Goal: Find specific page/section: Find specific page/section

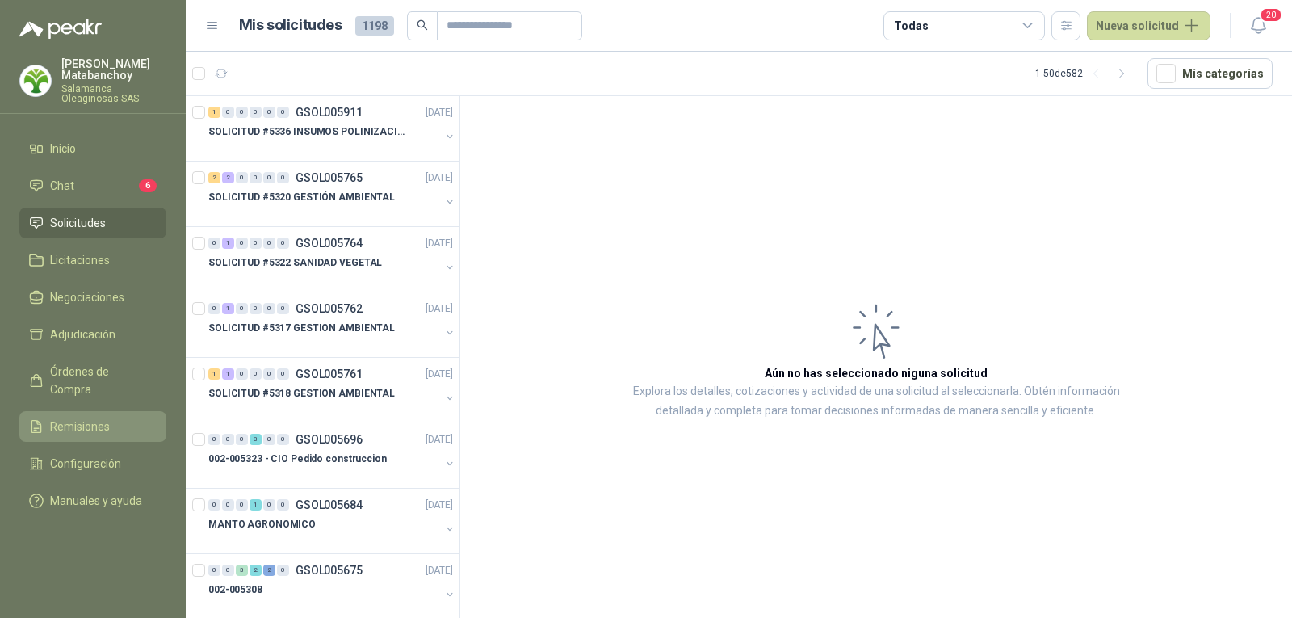
click at [82, 411] on link "Remisiones" at bounding box center [92, 426] width 147 height 31
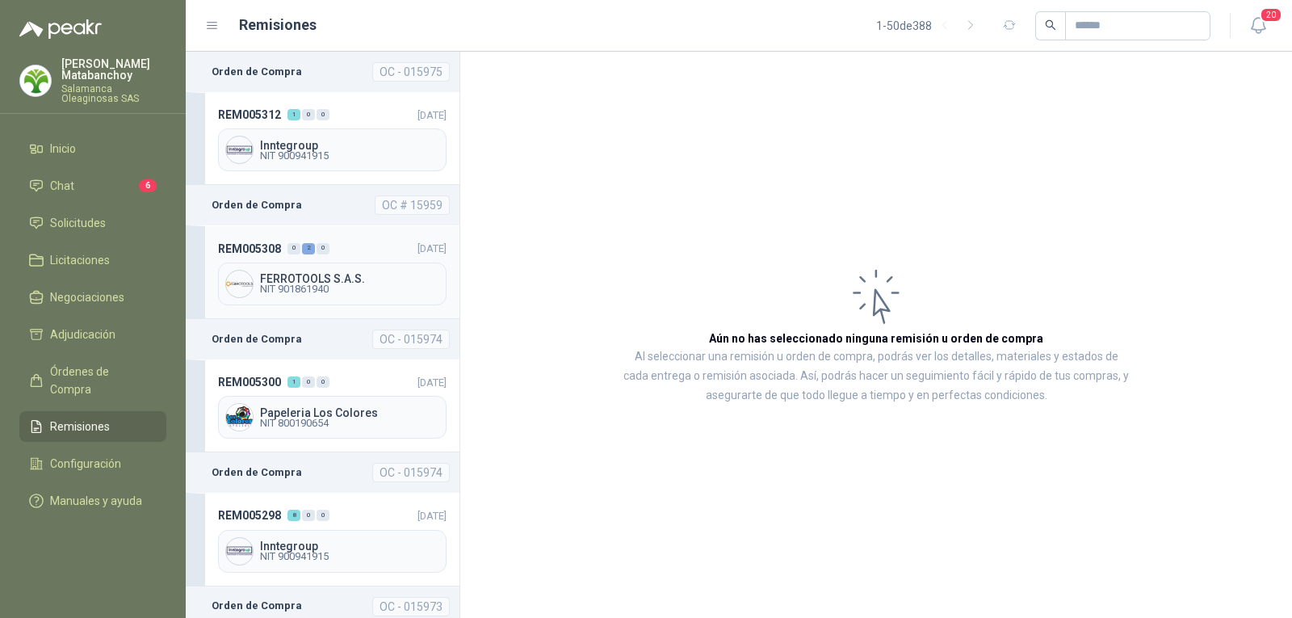
scroll to position [161, 0]
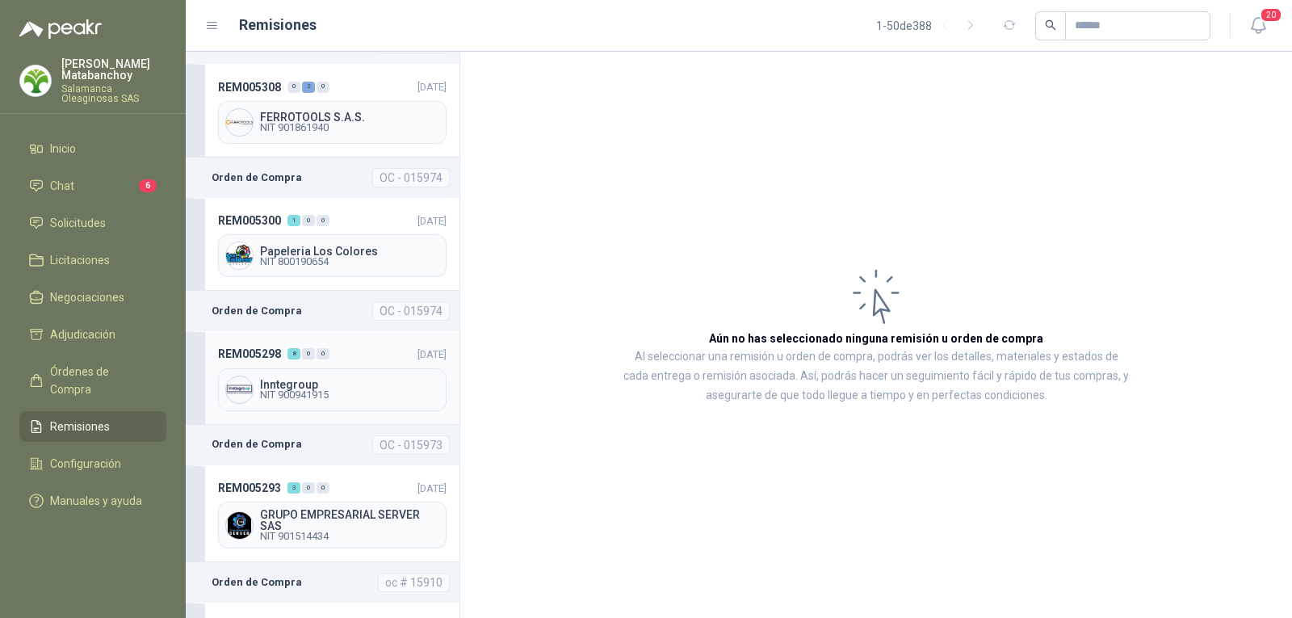
click at [332, 360] on header "REM005298 8 0 0 [DATE]" at bounding box center [332, 354] width 229 height 18
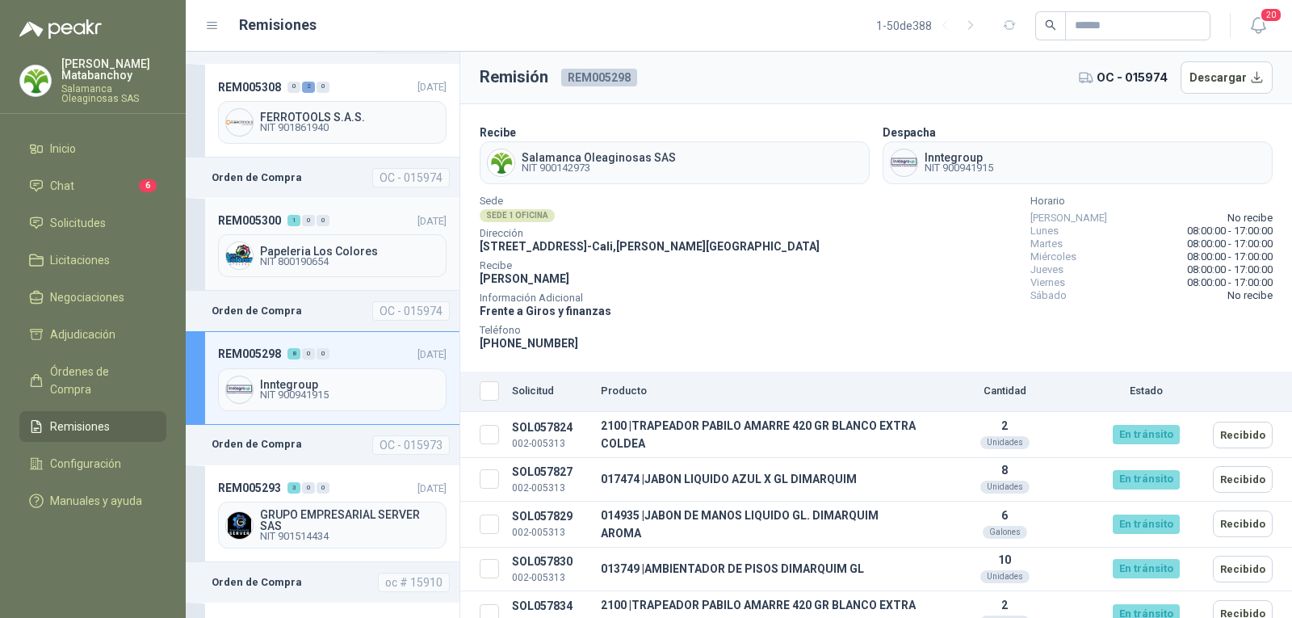
click at [354, 226] on header "REM005300 1 0 0 [DATE]" at bounding box center [332, 221] width 229 height 18
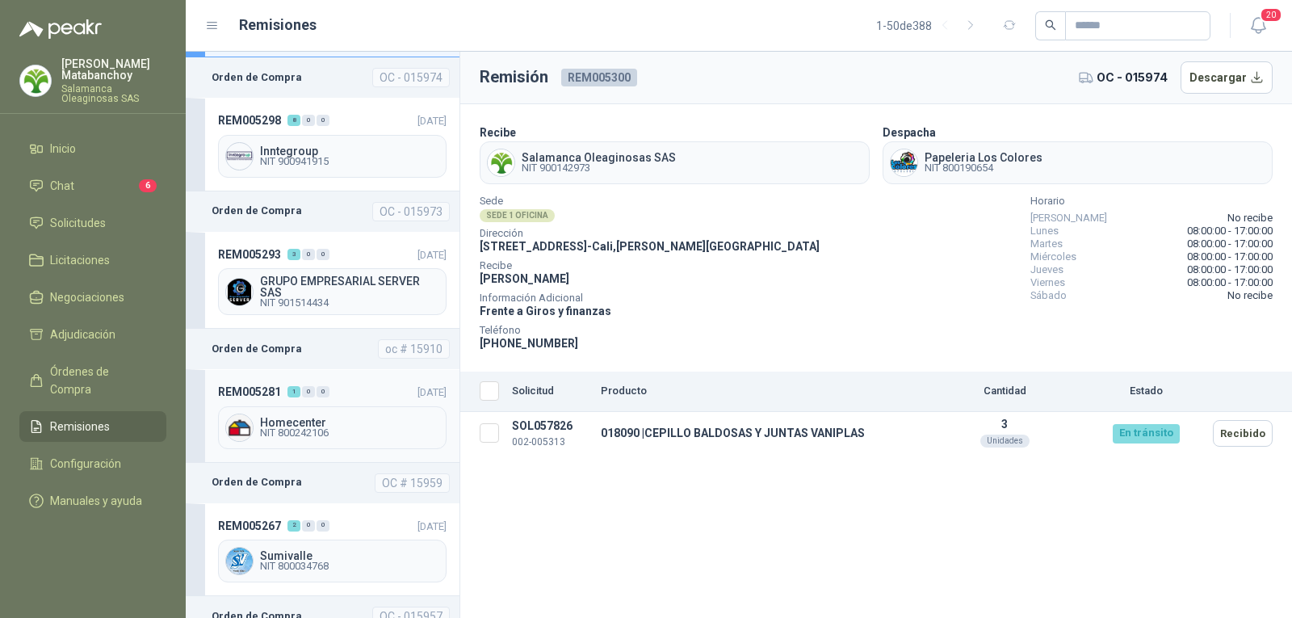
scroll to position [404, 0]
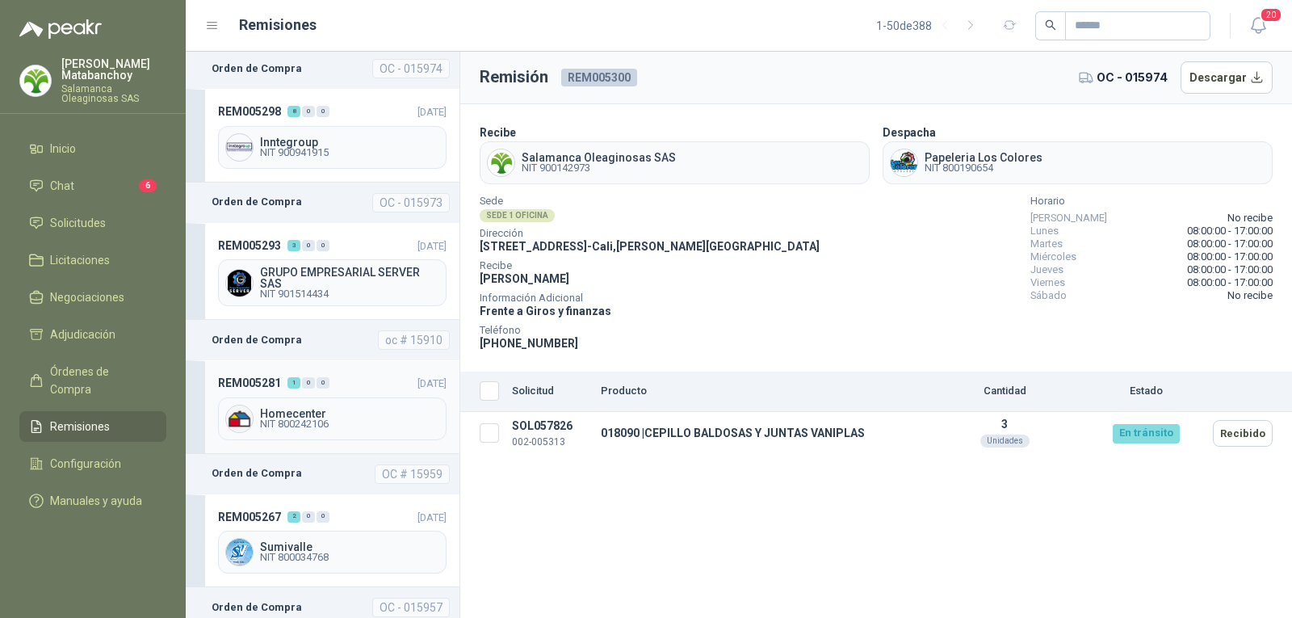
click at [358, 419] on span "NIT 800242106" at bounding box center [349, 424] width 179 height 10
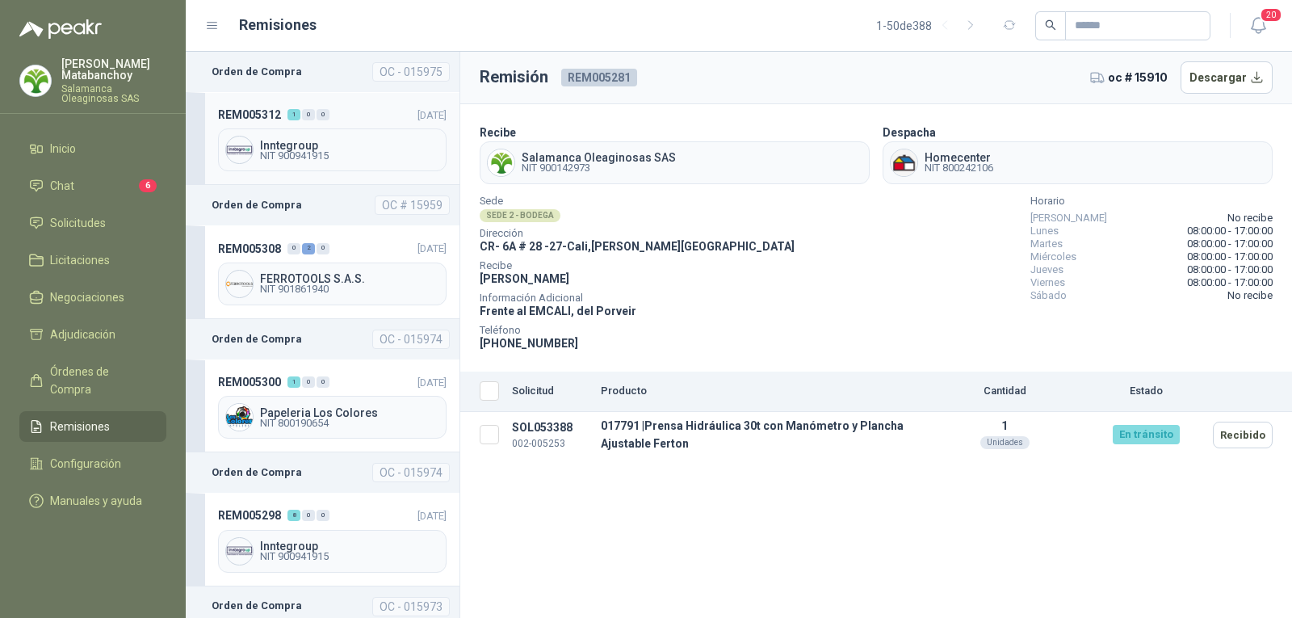
click at [345, 96] on div "REM005312 1 0 0 [DATE] Inntegroup NIT 900941915" at bounding box center [323, 138] width 274 height 93
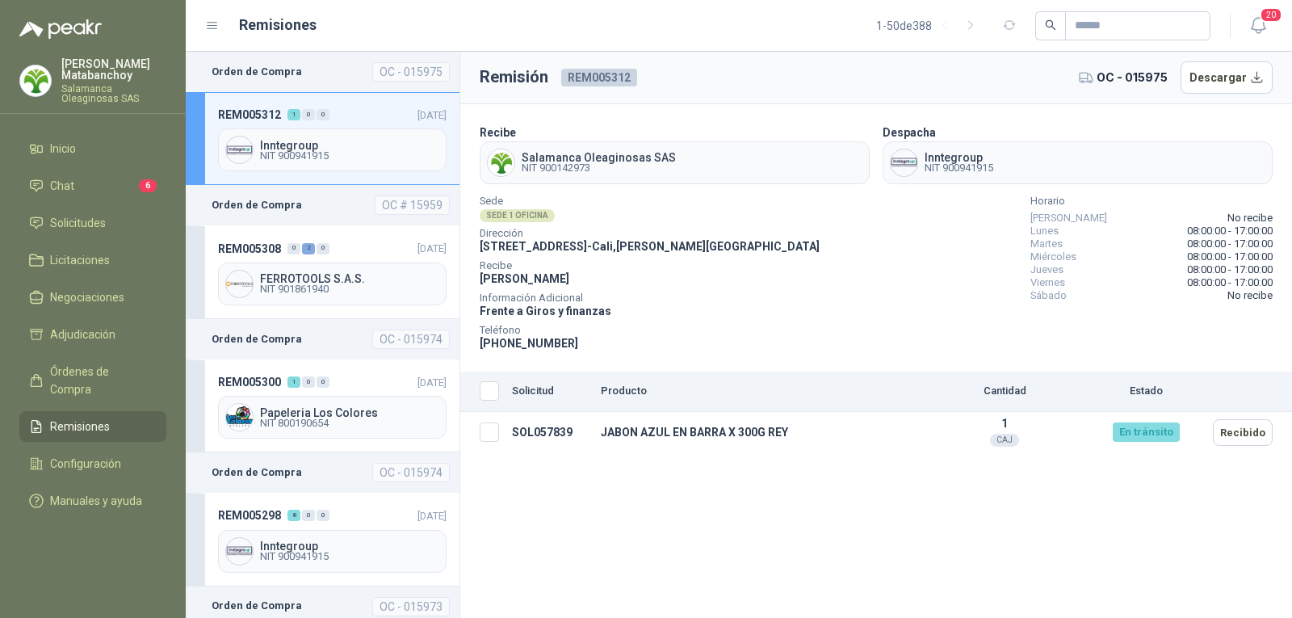
drag, startPoint x: 67, startPoint y: 224, endPoint x: 116, endPoint y: 203, distance: 53.2
click at [68, 224] on span "Solicitudes" at bounding box center [78, 223] width 56 height 18
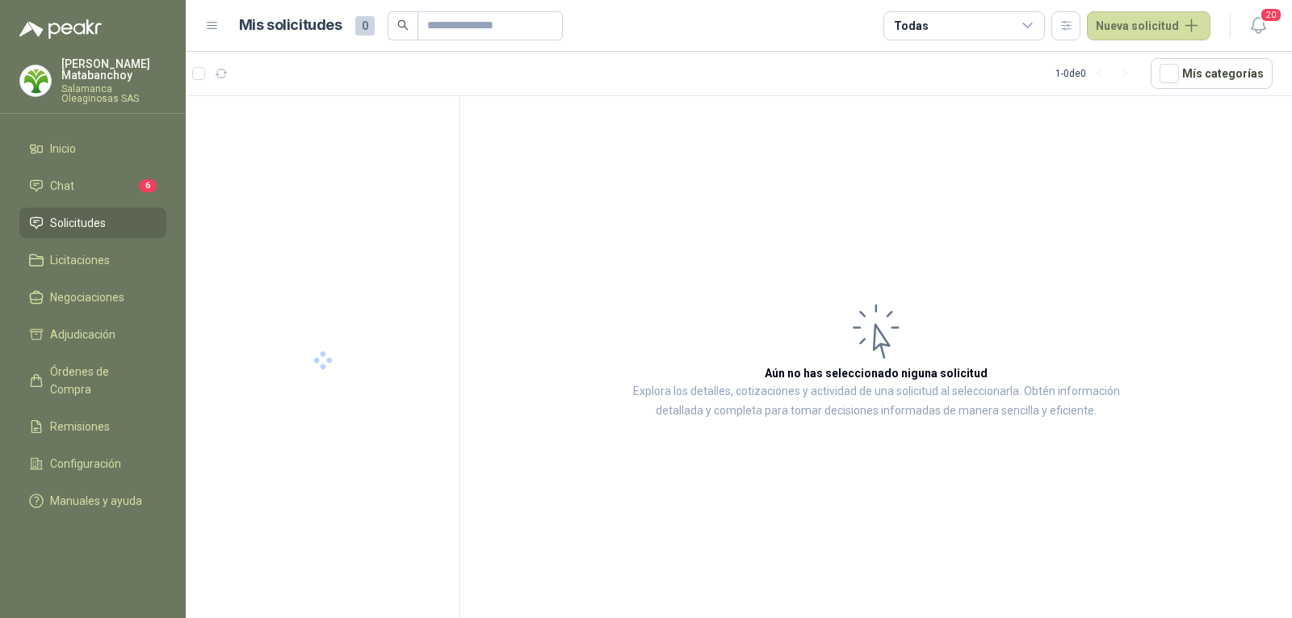
click at [417, 18] on span at bounding box center [403, 25] width 30 height 29
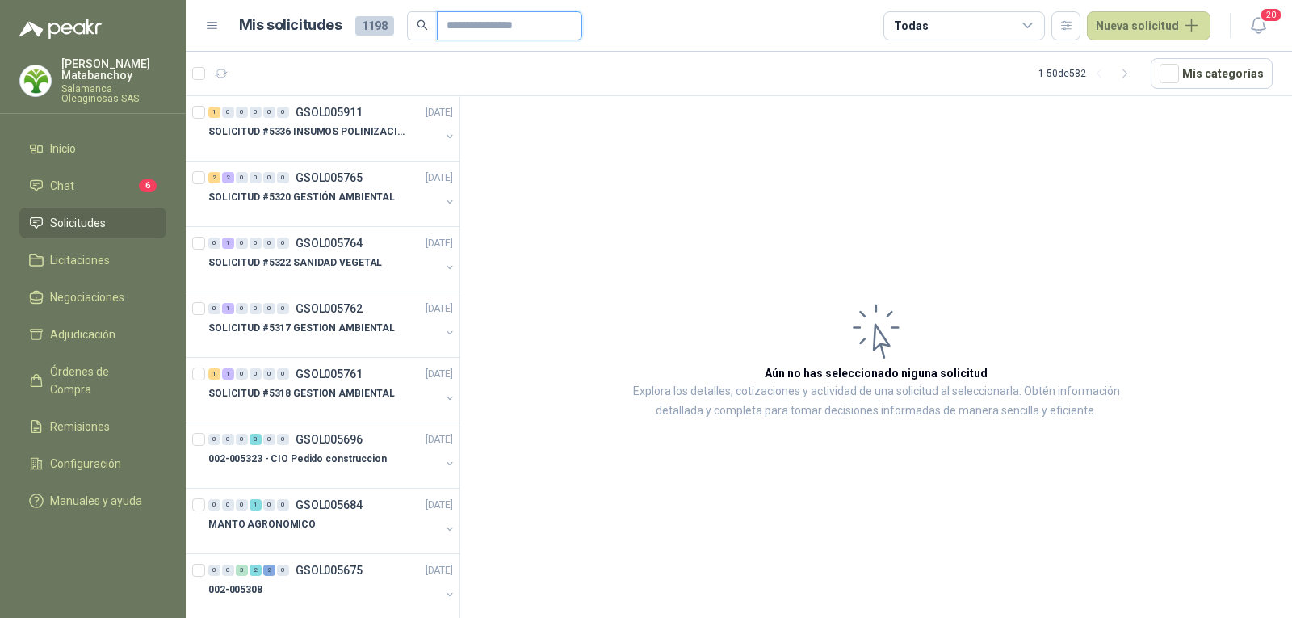
click at [463, 26] on input "text" at bounding box center [503, 25] width 113 height 27
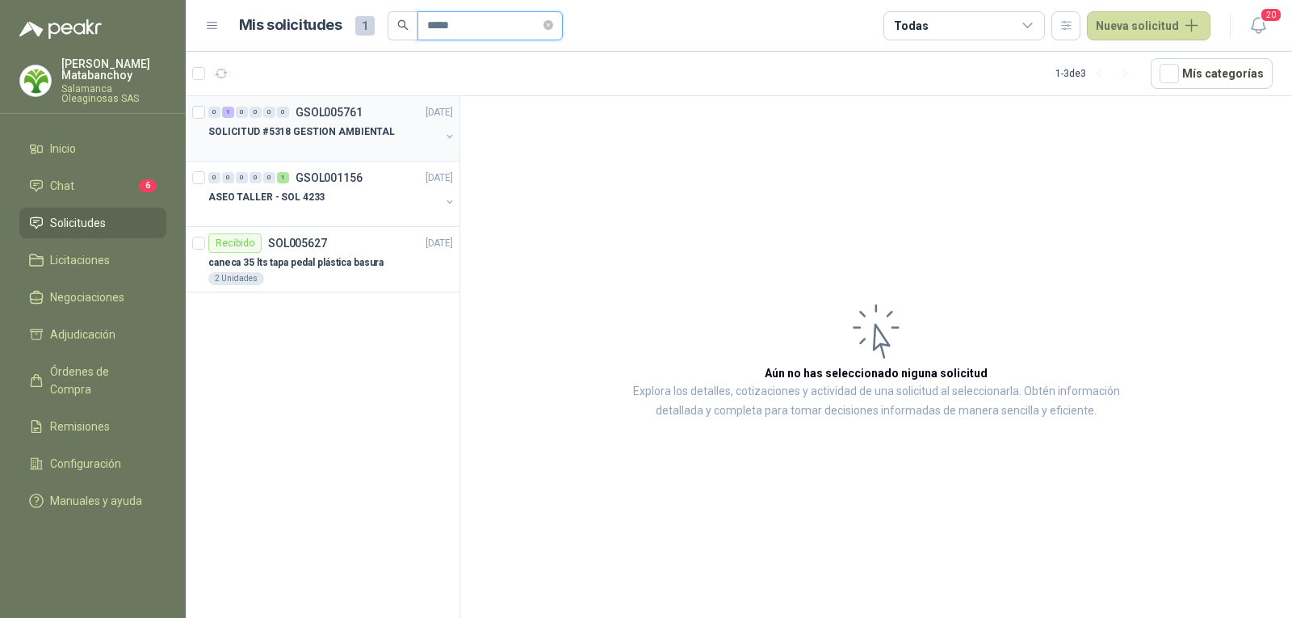
type input "*****"
click at [359, 123] on div "SOLICITUD #5318 GESTION AMBIENTAL" at bounding box center [324, 131] width 232 height 19
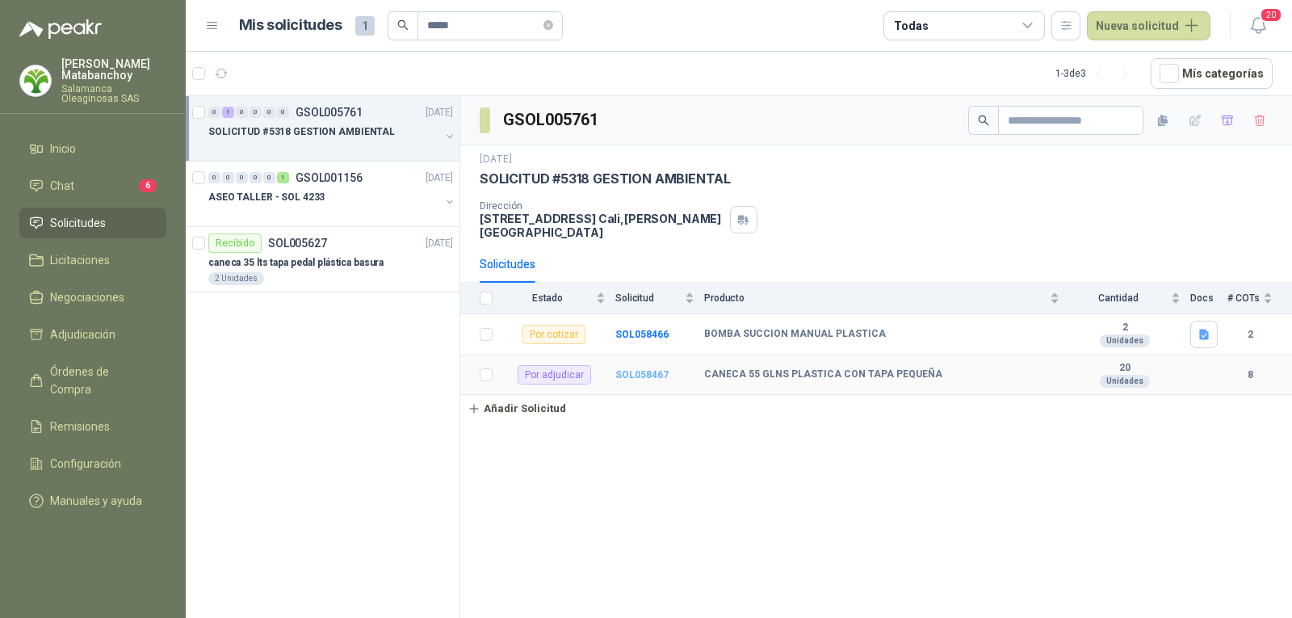
click at [644, 369] on b "SOL058467" at bounding box center [641, 374] width 53 height 11
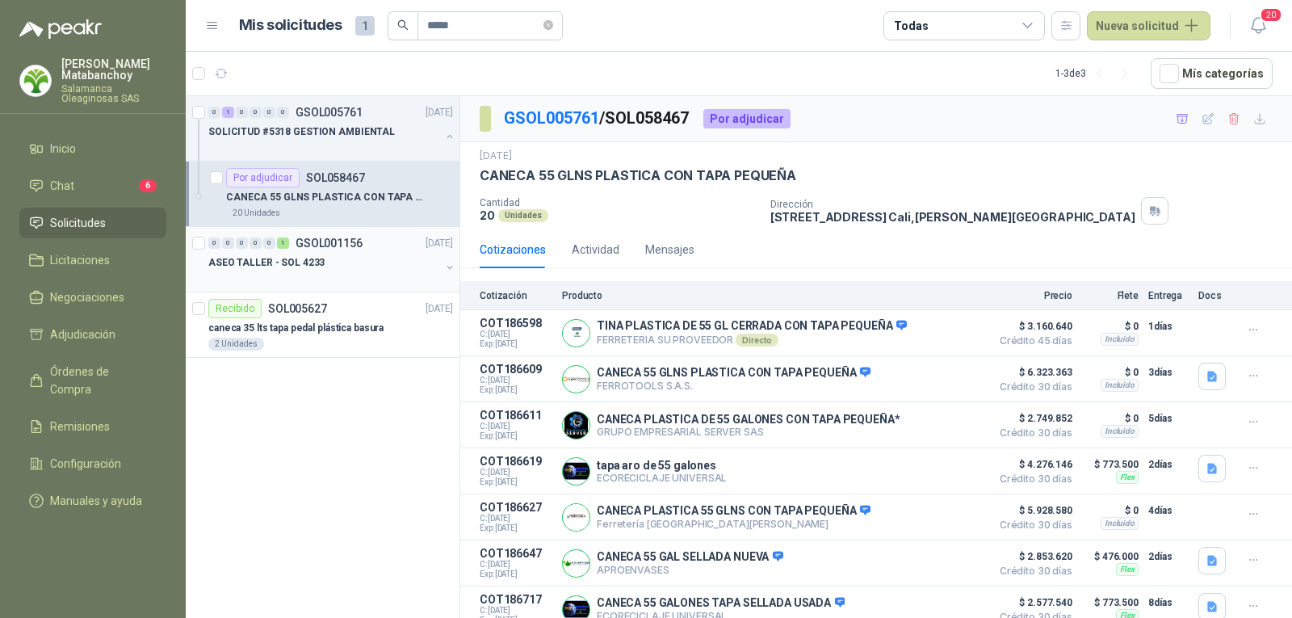
click at [359, 245] on p "GSOL001156" at bounding box center [329, 242] width 67 height 11
